Goal: Transaction & Acquisition: Purchase product/service

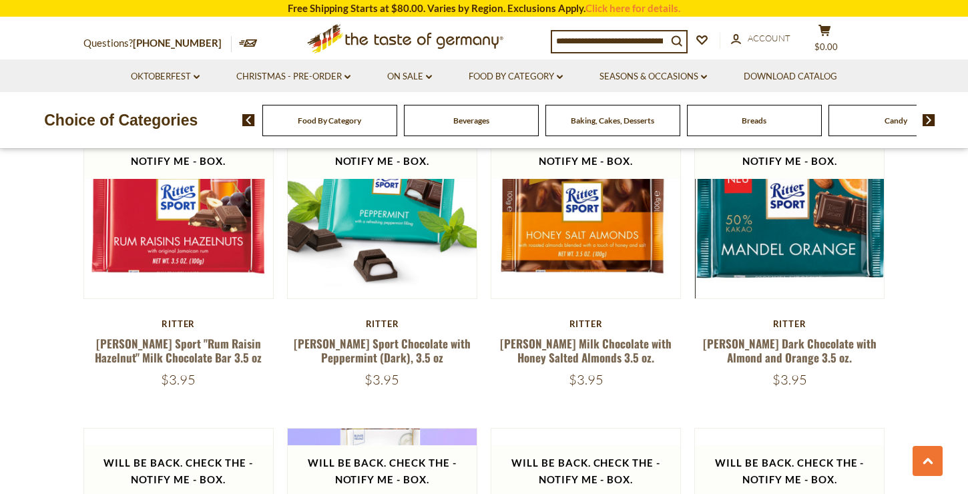
scroll to position [2268, 0]
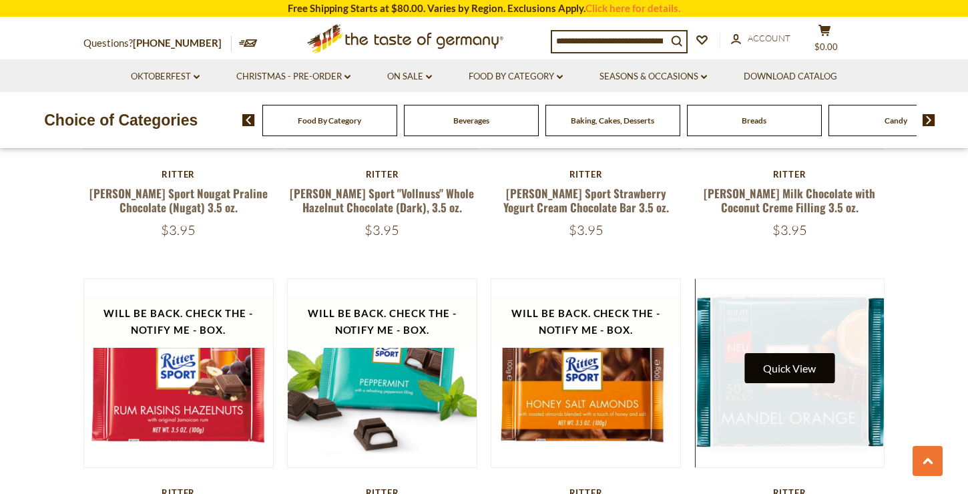
click at [813, 353] on button "Quick View" at bounding box center [790, 368] width 90 height 30
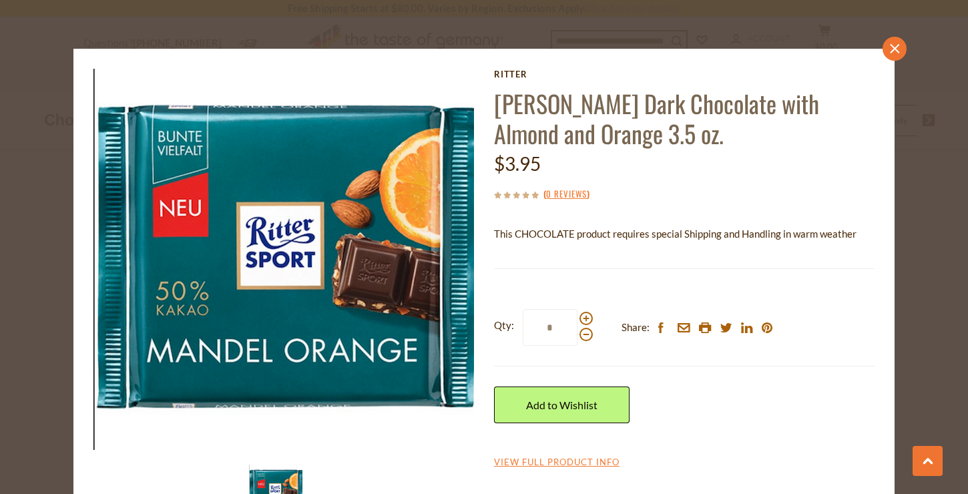
click at [898, 47] on icon "close" at bounding box center [895, 48] width 10 height 10
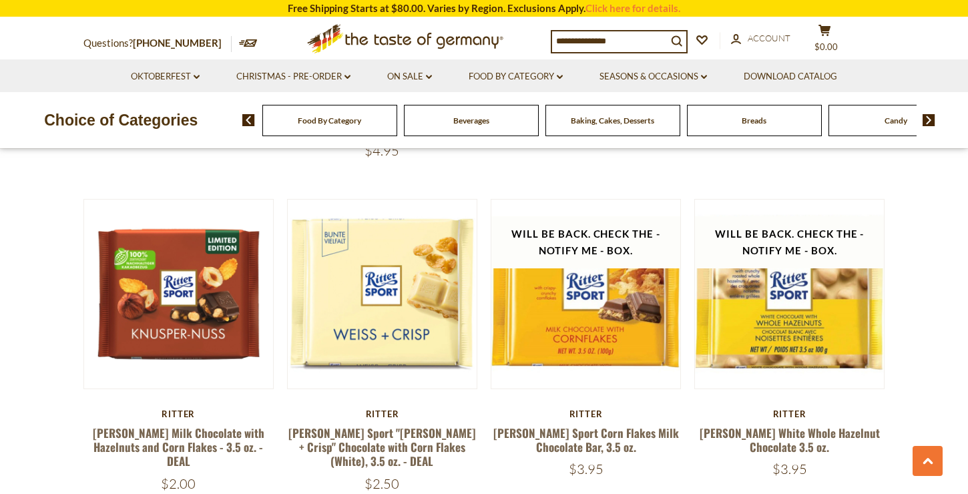
scroll to position [1346, 0]
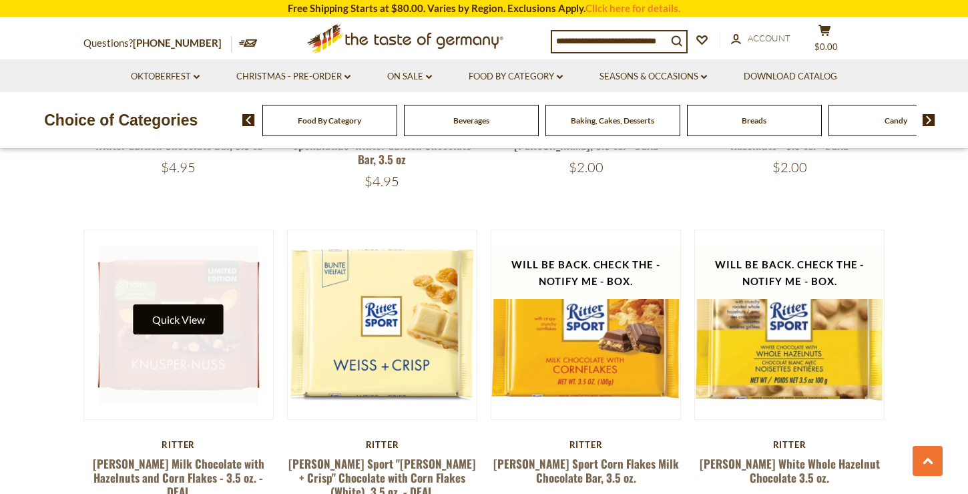
click at [202, 305] on button "Quick View" at bounding box center [179, 320] width 90 height 30
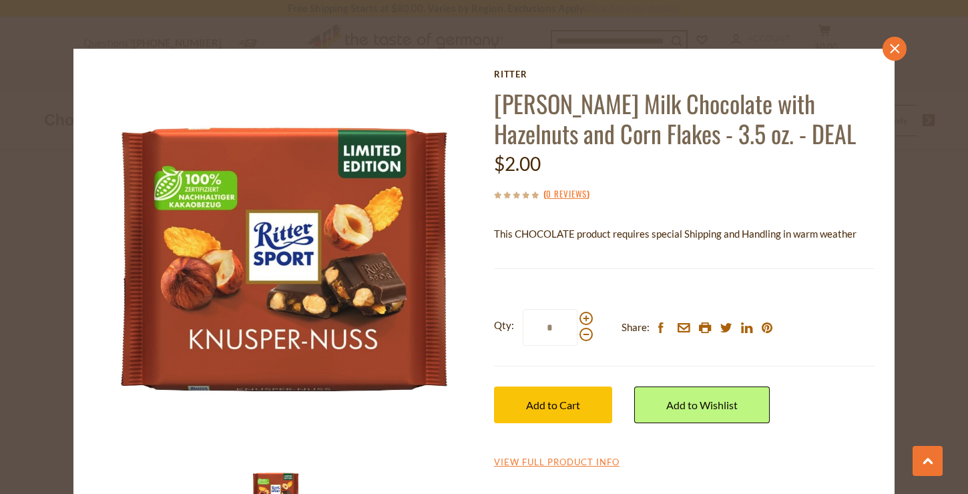
click at [891, 55] on link "close" at bounding box center [895, 49] width 24 height 24
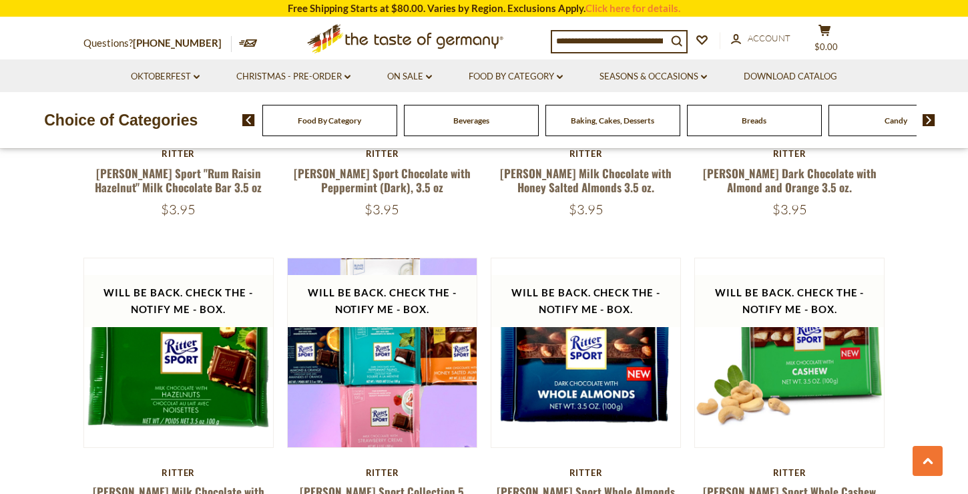
scroll to position [2592, 0]
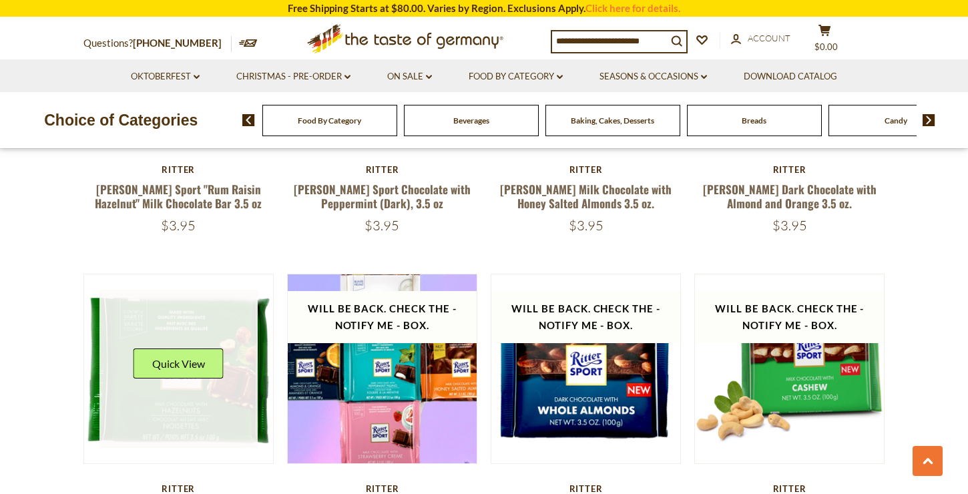
click at [216, 366] on link at bounding box center [179, 369] width 159 height 159
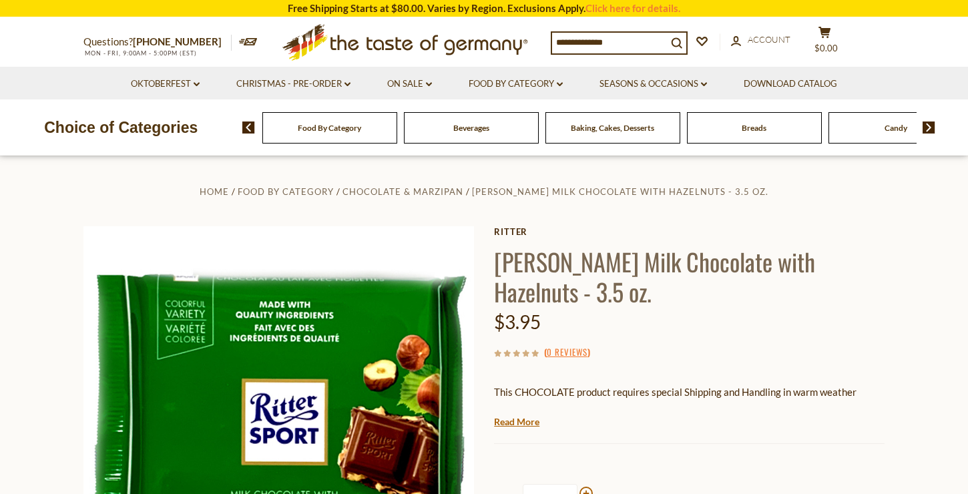
scroll to position [27, 0]
